Goal: Task Accomplishment & Management: Use online tool/utility

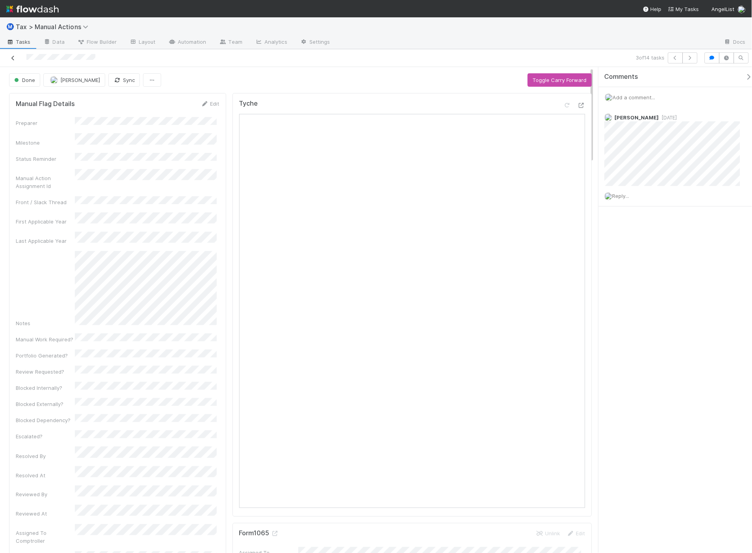
click at [14, 56] on icon at bounding box center [13, 58] width 8 height 5
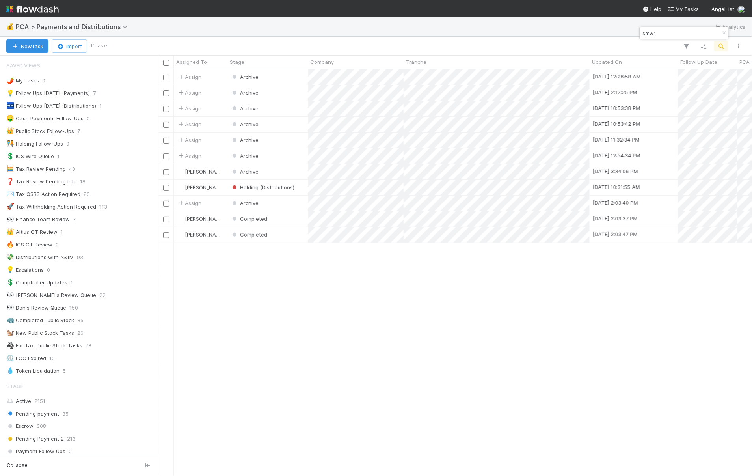
scroll to position [400, 588]
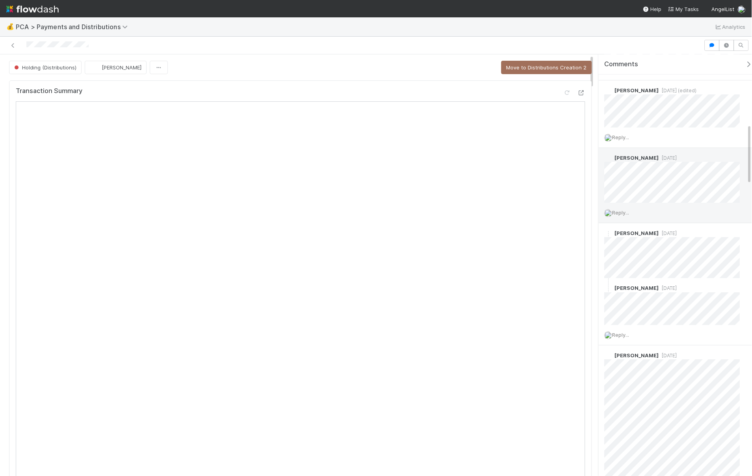
scroll to position [613, 0]
